Goal: Information Seeking & Learning: Understand process/instructions

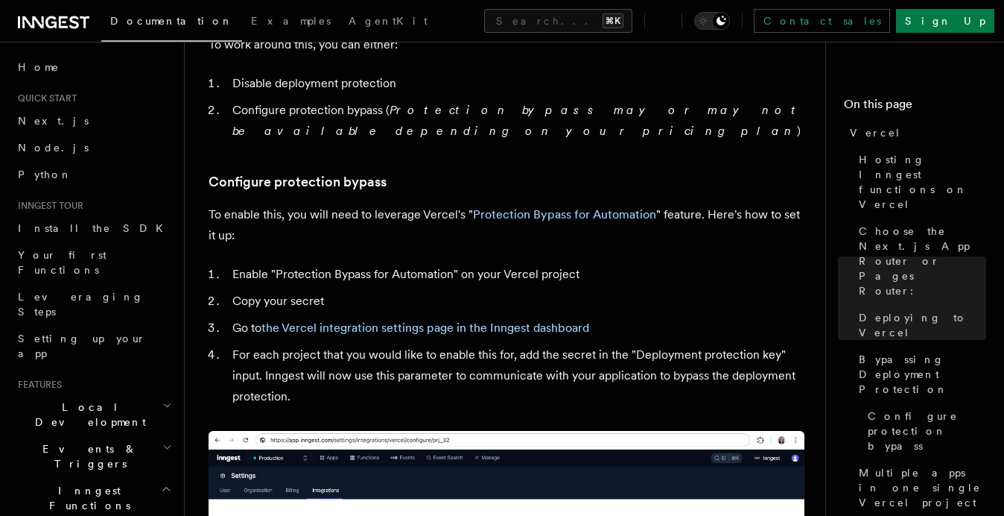
scroll to position [1345, 0]
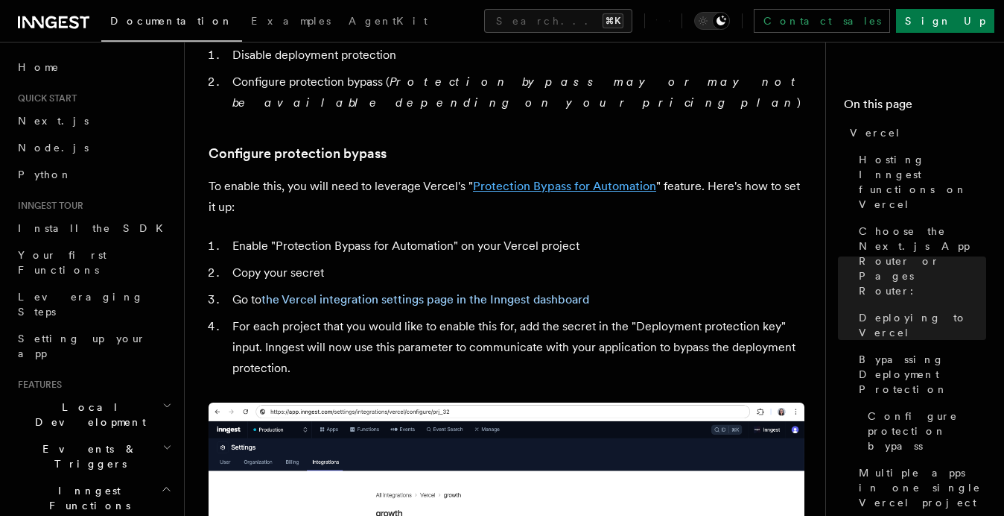
click at [490, 179] on link "Protection Bypass for Automation" at bounding box center [564, 186] width 183 height 14
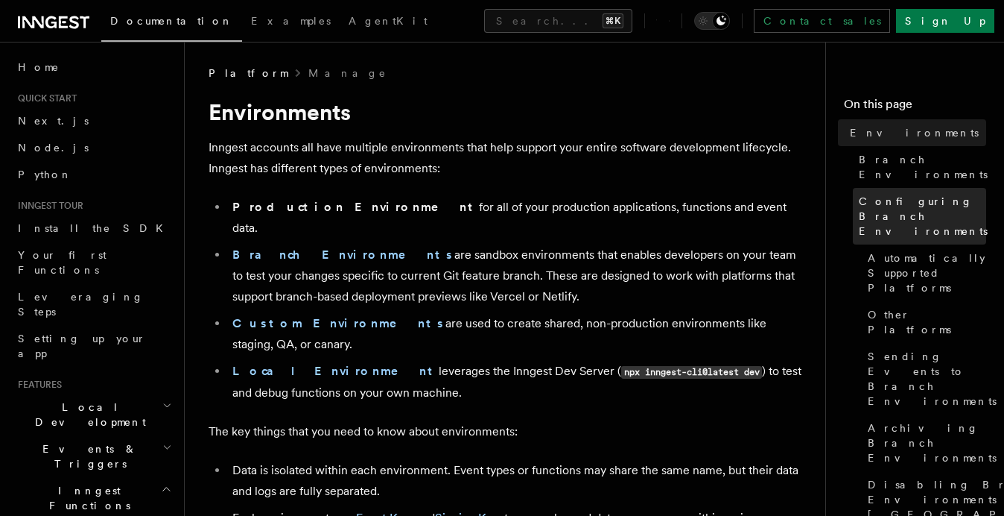
click at [889, 194] on span "Configuring Branch Environments" at bounding box center [923, 216] width 129 height 45
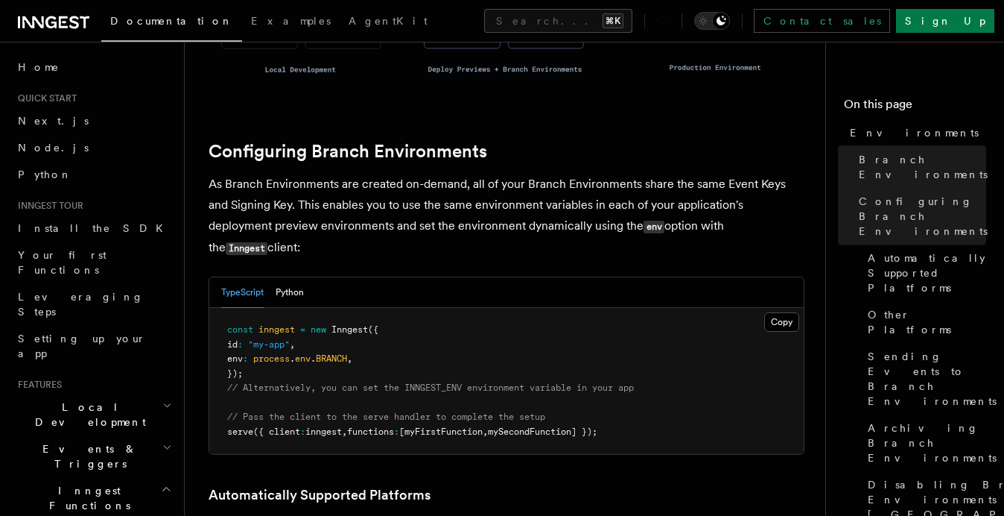
scroll to position [1394, 0]
